Goal: Find specific page/section: Find specific page/section

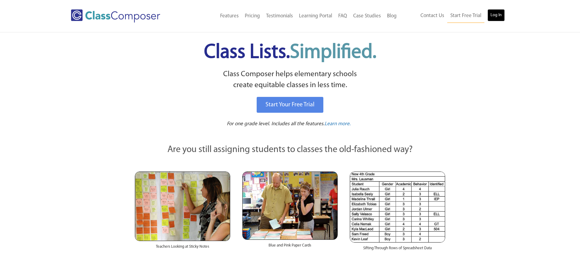
click at [489, 18] on link "Log In" at bounding box center [496, 15] width 17 height 12
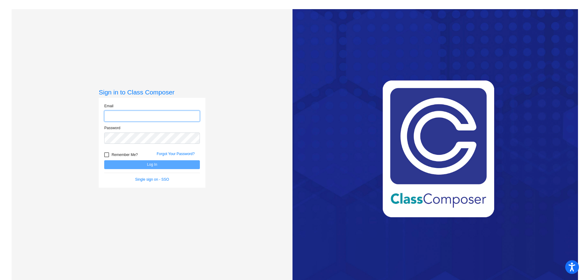
click at [157, 116] on input "email" at bounding box center [152, 116] width 96 height 11
type input "drutter@cuttensd.org"
click at [133, 151] on div "Remember Me? Forgot Your Password?" at bounding box center [152, 153] width 105 height 13
click at [133, 145] on div "Password" at bounding box center [152, 136] width 105 height 22
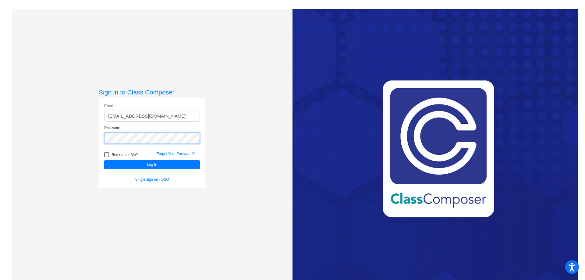
click at [104, 160] on button "Log In" at bounding box center [152, 164] width 96 height 9
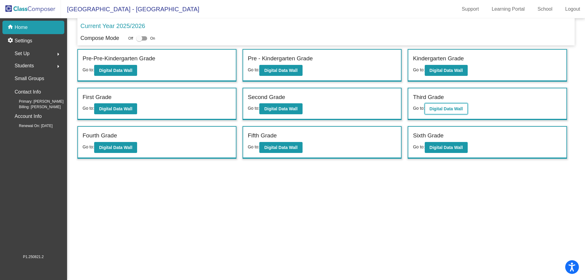
click at [435, 108] on b "Digital Data Wall" at bounding box center [446, 108] width 33 height 5
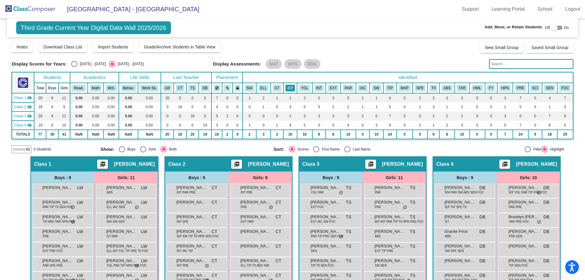
click at [290, 87] on button "IEP" at bounding box center [289, 88] width 9 height 7
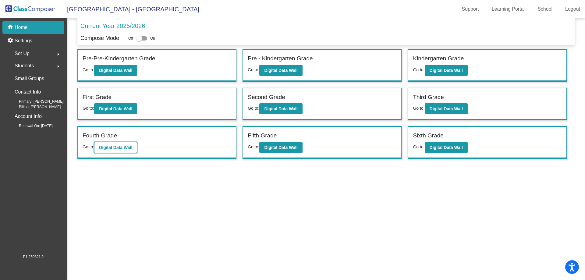
click at [127, 149] on b "Digital Data Wall" at bounding box center [115, 147] width 33 height 5
click at [297, 151] on button "Digital Data Wall" at bounding box center [280, 147] width 43 height 11
click at [459, 149] on b "Digital Data Wall" at bounding box center [446, 147] width 33 height 5
click at [456, 106] on b "Digital Data Wall" at bounding box center [446, 108] width 33 height 5
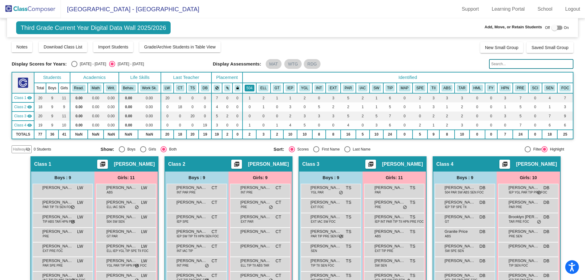
click at [245, 85] on button "504" at bounding box center [250, 88] width 10 height 7
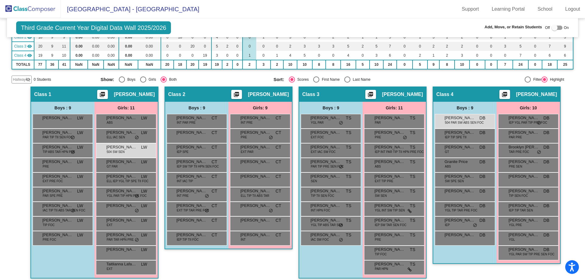
scroll to position [74, 0]
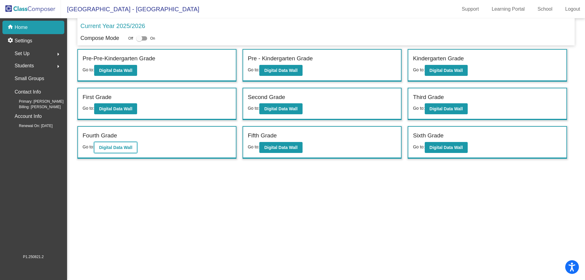
click at [102, 149] on b "Digital Data Wall" at bounding box center [115, 147] width 33 height 5
click at [281, 147] on b "Digital Data Wall" at bounding box center [280, 147] width 33 height 5
click at [455, 149] on b "Digital Data Wall" at bounding box center [446, 147] width 33 height 5
